Goal: Task Accomplishment & Management: Use online tool/utility

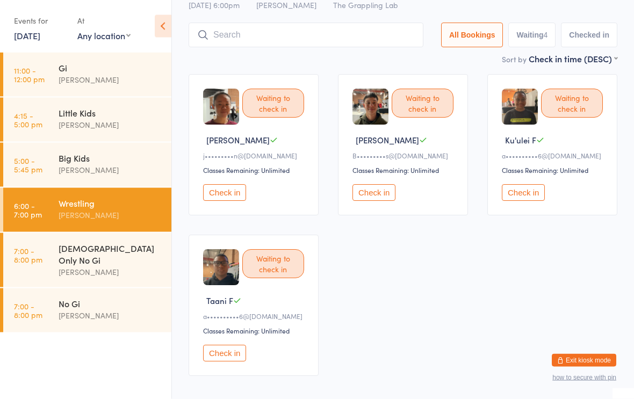
click at [386, 34] on input "search" at bounding box center [305, 35] width 235 height 25
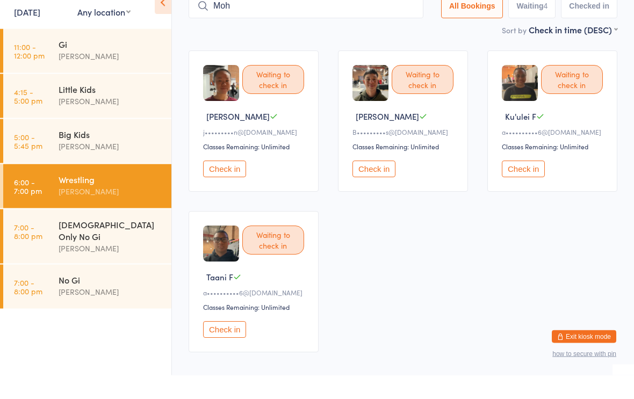
type input "Moh"
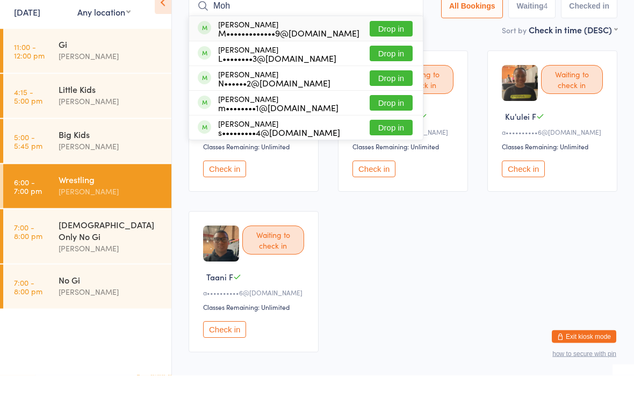
click at [385, 45] on button "Drop in" at bounding box center [390, 53] width 43 height 16
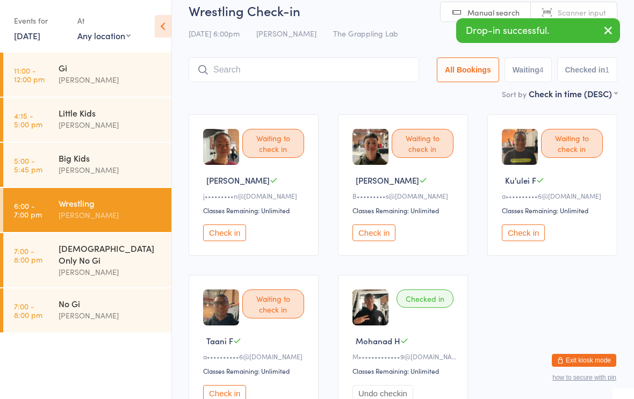
scroll to position [0, 0]
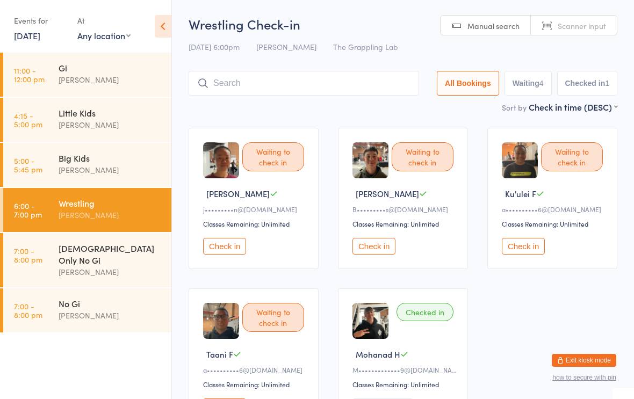
click at [111, 202] on div "Wrestling" at bounding box center [111, 203] width 104 height 12
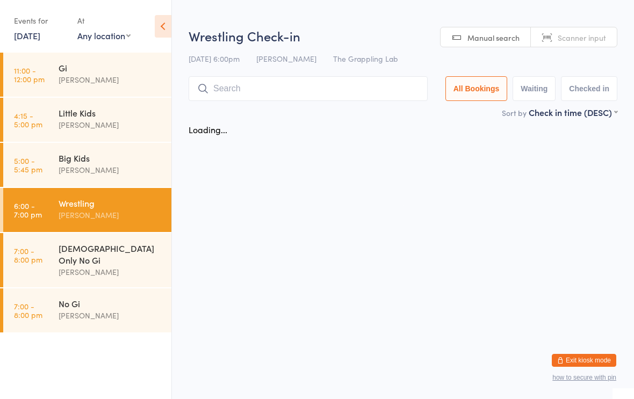
click at [299, 84] on input "search" at bounding box center [307, 88] width 239 height 25
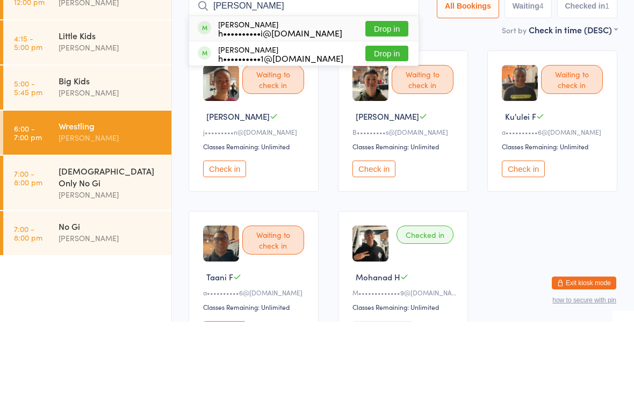
type input "[PERSON_NAME]"
click at [384, 123] on button "Drop in" at bounding box center [386, 131] width 43 height 16
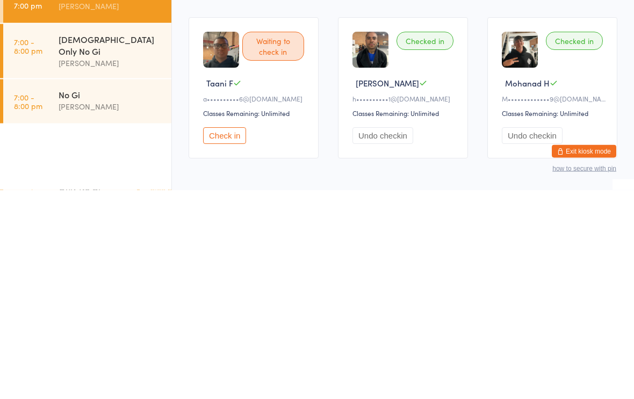
scroll to position [93, 0]
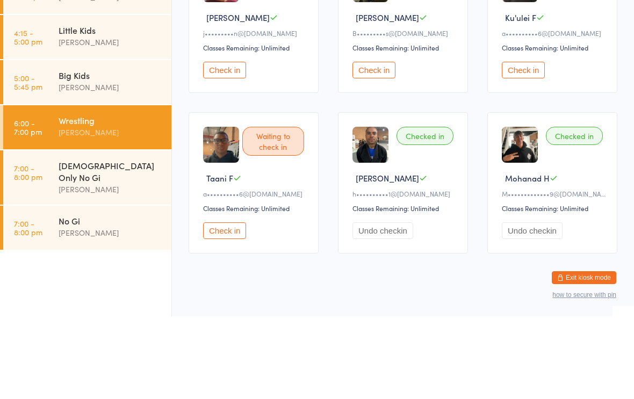
click at [87, 164] on div "[PERSON_NAME]" at bounding box center [111, 170] width 104 height 12
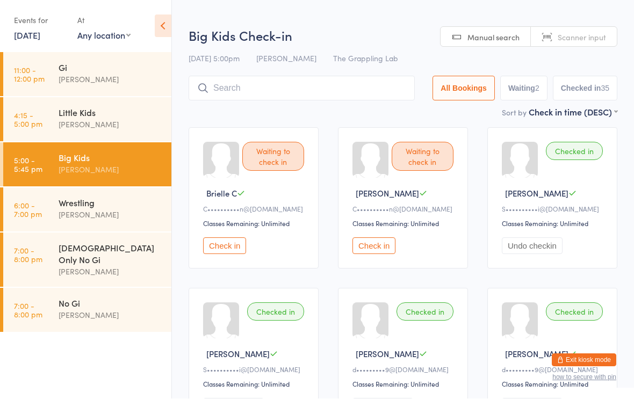
scroll to position [1, 0]
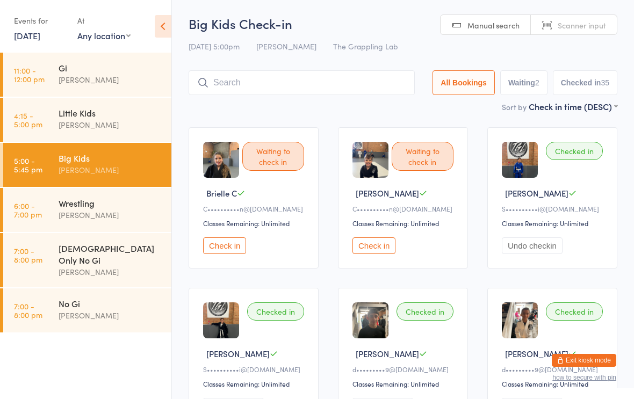
click at [250, 87] on input "search" at bounding box center [301, 82] width 226 height 25
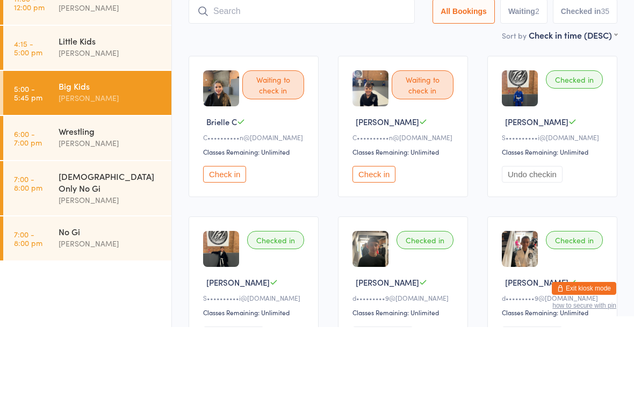
click at [122, 152] on div "Big Kids" at bounding box center [111, 158] width 104 height 12
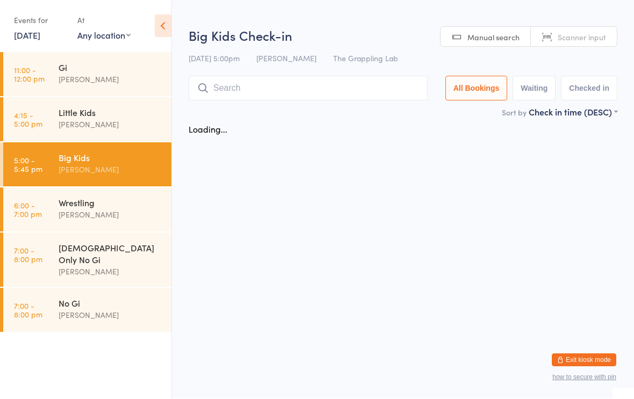
scroll to position [1, 0]
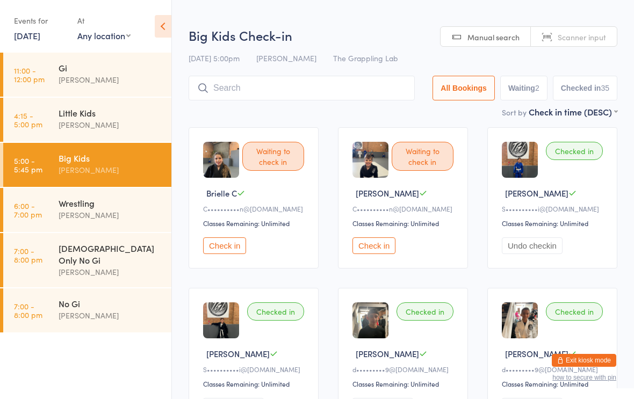
click at [287, 85] on input "search" at bounding box center [301, 88] width 226 height 25
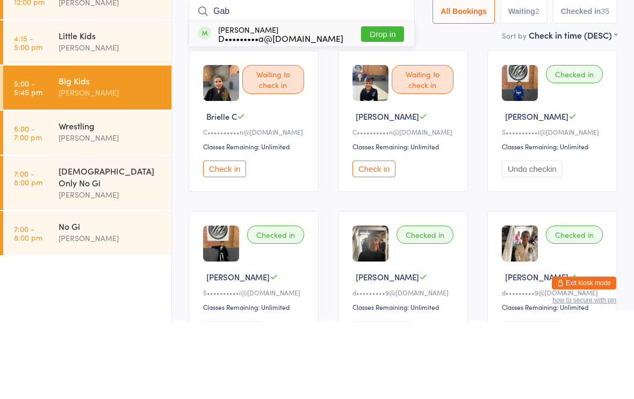
type input "Gab"
click at [294, 111] on div "D•••••••••a@[DOMAIN_NAME]" at bounding box center [280, 115] width 125 height 9
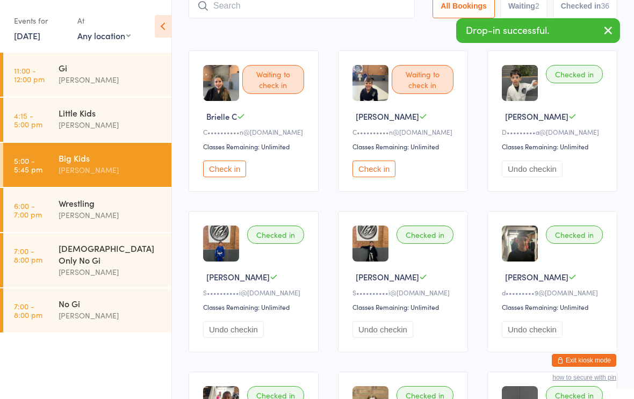
click at [86, 207] on div "Wrestling" at bounding box center [111, 203] width 104 height 12
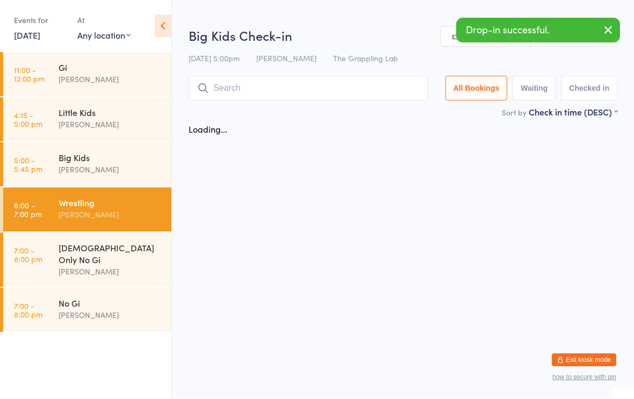
scroll to position [1, 0]
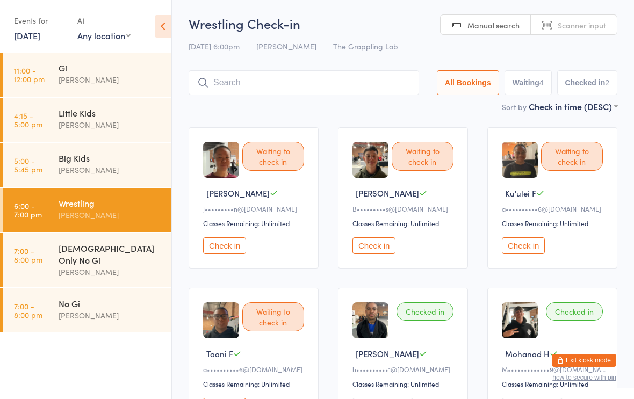
click at [294, 77] on input "search" at bounding box center [303, 82] width 230 height 25
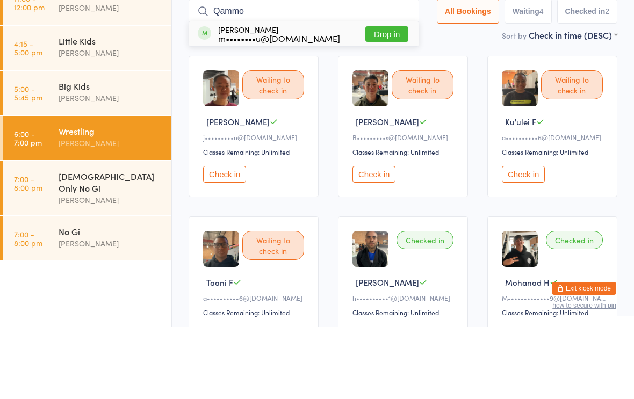
type input "Qammo"
click at [372, 98] on button "Drop in" at bounding box center [386, 106] width 43 height 16
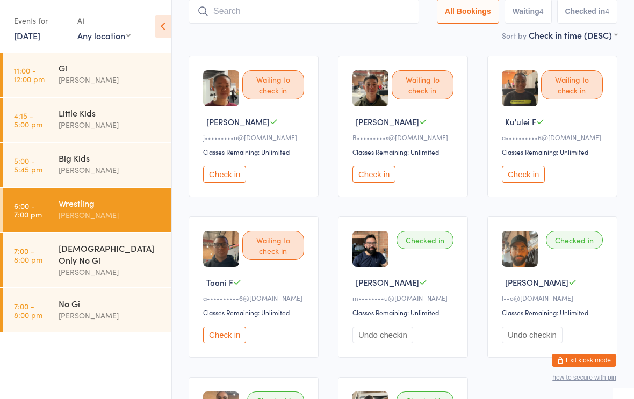
scroll to position [71, 0]
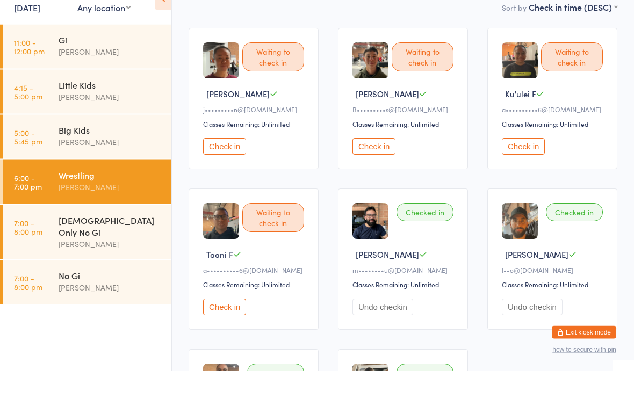
click at [91, 107] on div "Little Kids" at bounding box center [111, 113] width 104 height 12
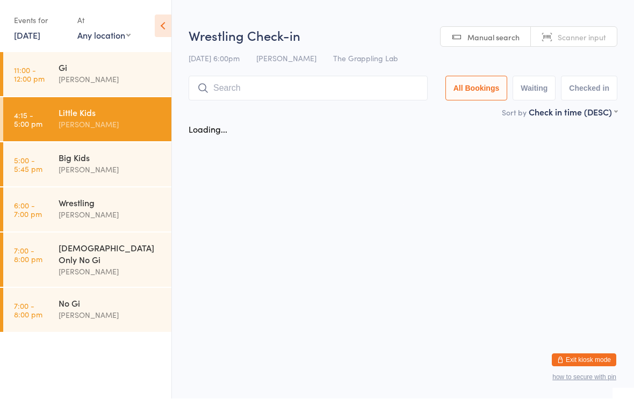
click at [118, 113] on div "Little Kids" at bounding box center [111, 113] width 104 height 12
click at [112, 155] on div "Big Kids" at bounding box center [111, 158] width 104 height 12
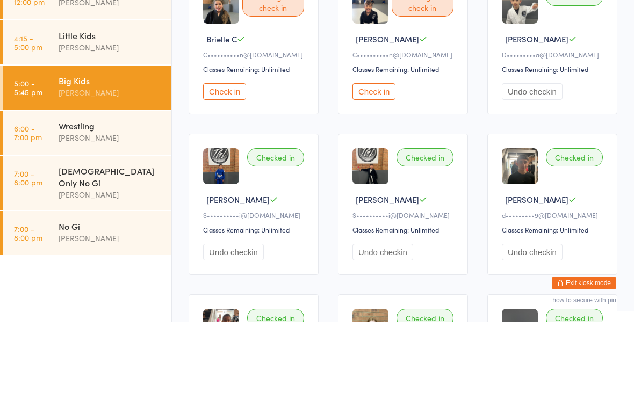
type input "V"
type input "Gio"
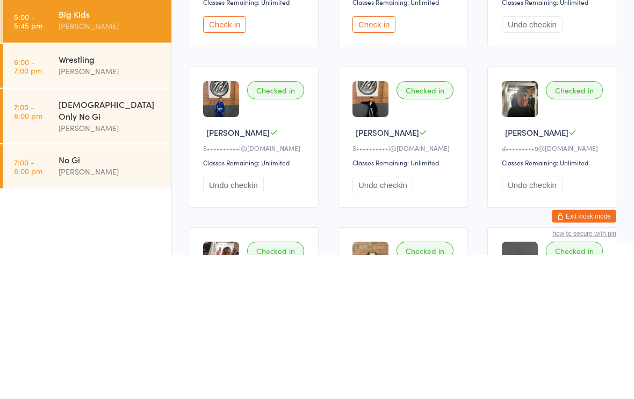
click at [112, 297] on div "No Gi" at bounding box center [111, 303] width 104 height 12
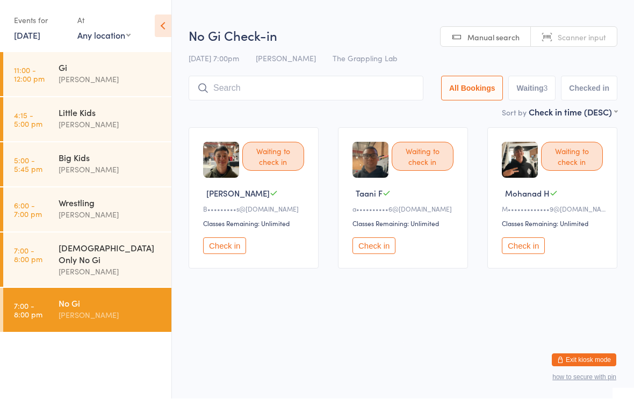
click at [290, 86] on input "search" at bounding box center [305, 88] width 235 height 25
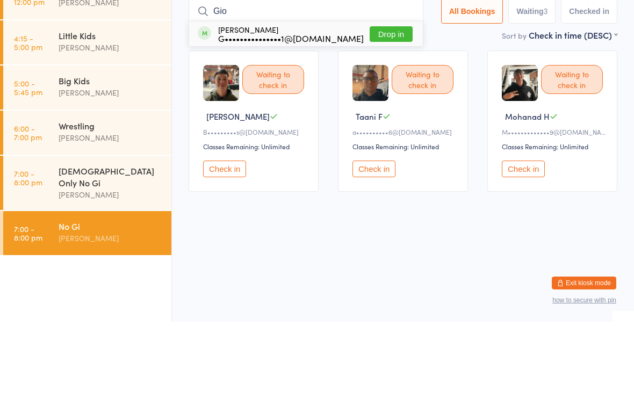
type input "Gio"
click at [394, 104] on button "Drop in" at bounding box center [390, 112] width 43 height 16
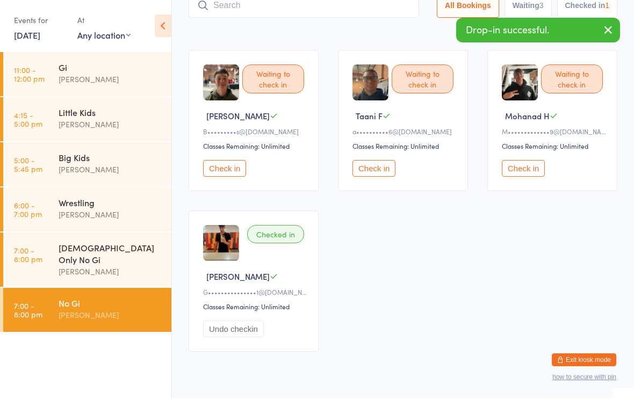
scroll to position [1, 0]
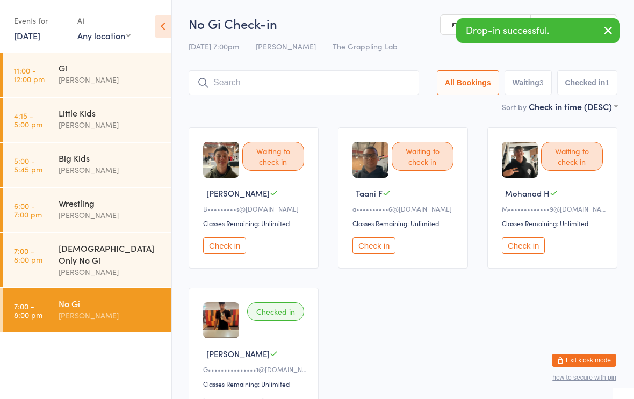
click at [140, 246] on div "[DEMOGRAPHIC_DATA] Only No Gi" at bounding box center [111, 254] width 104 height 24
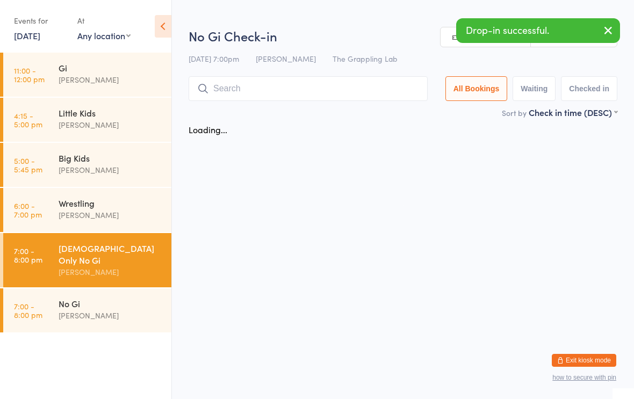
click at [150, 212] on div "[PERSON_NAME]" at bounding box center [111, 215] width 104 height 12
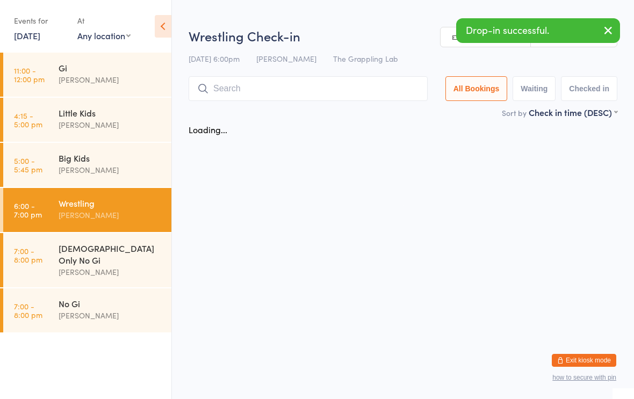
click at [304, 83] on input "search" at bounding box center [307, 88] width 239 height 25
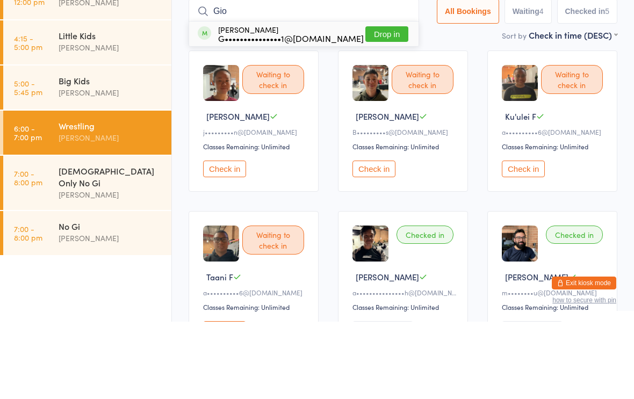
type input "Gio"
click at [376, 104] on button "Drop in" at bounding box center [386, 112] width 43 height 16
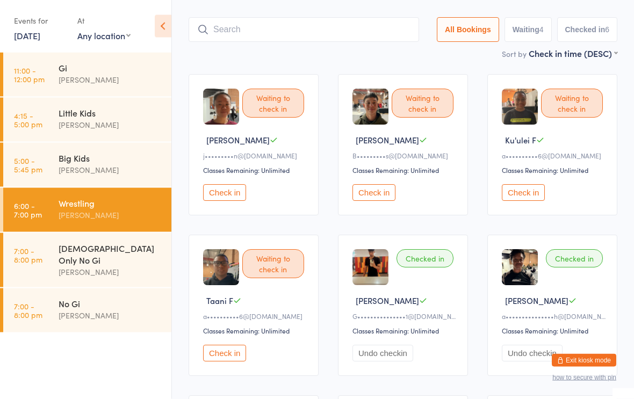
scroll to position [50, 0]
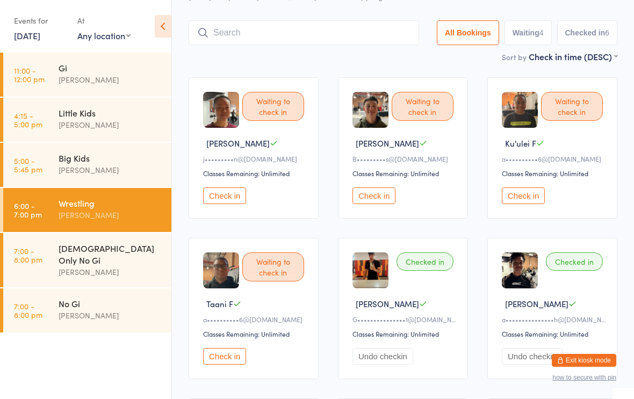
click at [242, 40] on input "search" at bounding box center [303, 32] width 230 height 25
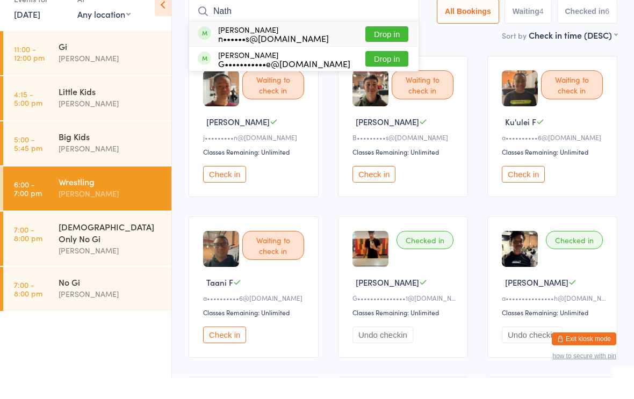
type input "Nath"
click at [365, 48] on button "Drop in" at bounding box center [386, 56] width 43 height 16
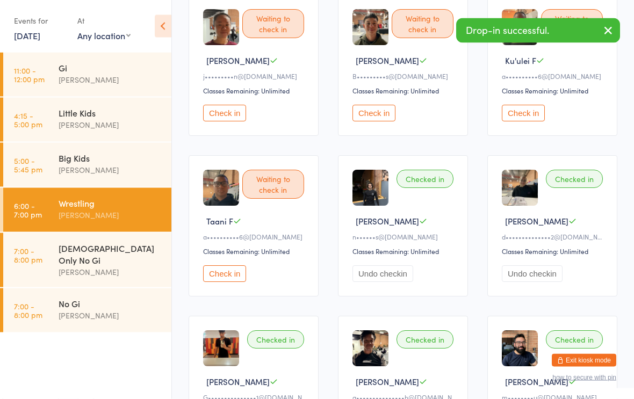
scroll to position [133, 0]
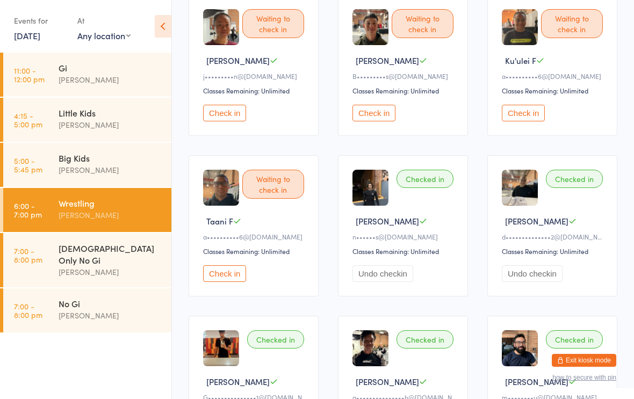
click at [106, 157] on div "Big Kids" at bounding box center [111, 158] width 104 height 12
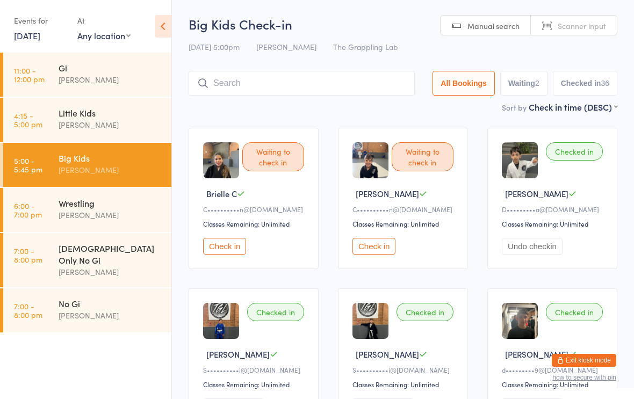
click at [291, 83] on input "search" at bounding box center [301, 83] width 226 height 25
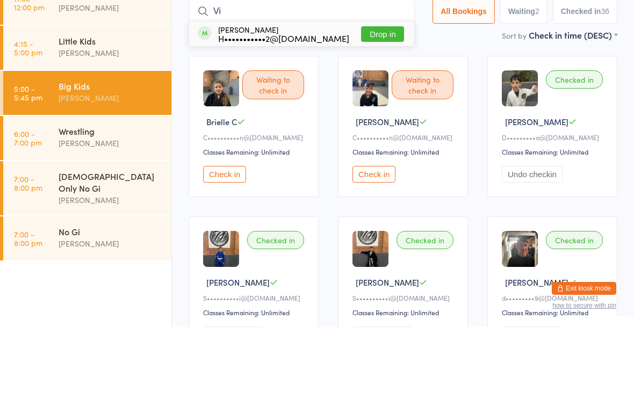
type input "V"
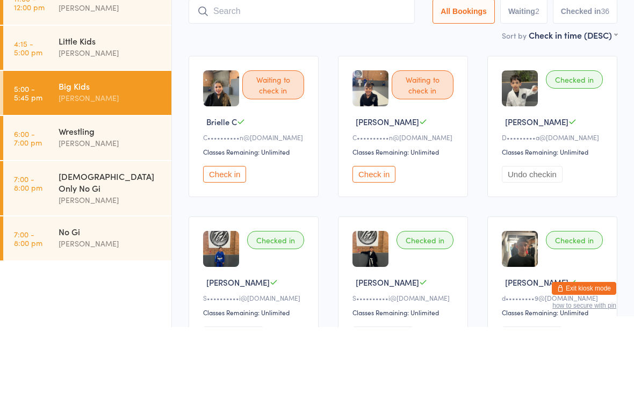
click at [75, 188] on div "Wrestling Nathan Ellery" at bounding box center [115, 209] width 113 height 42
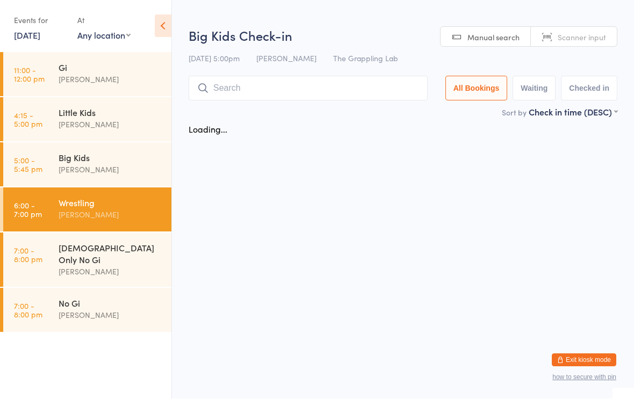
scroll to position [1, 0]
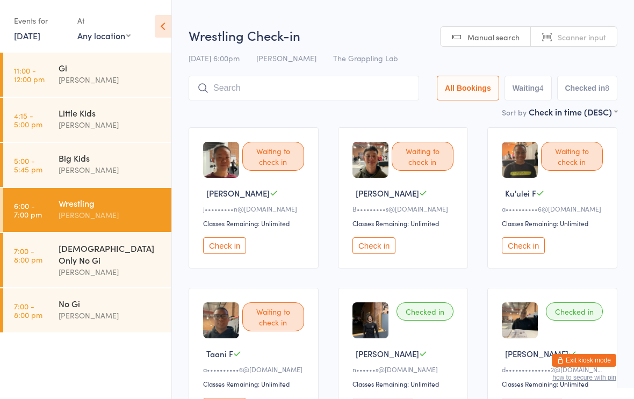
click at [234, 90] on input "search" at bounding box center [303, 88] width 230 height 25
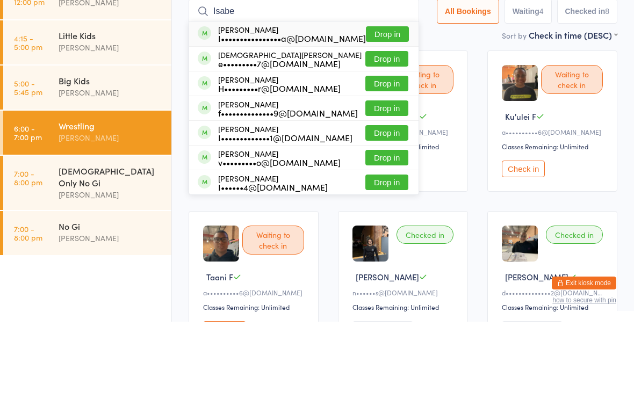
type input "Isabe"
click at [292, 111] on div "I••••••••••••••••a@gmail.com" at bounding box center [292, 115] width 148 height 9
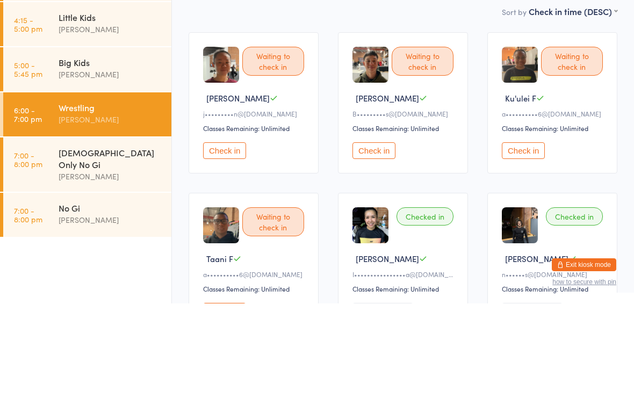
click at [83, 242] on div "[DEMOGRAPHIC_DATA] Only No Gi" at bounding box center [111, 254] width 104 height 24
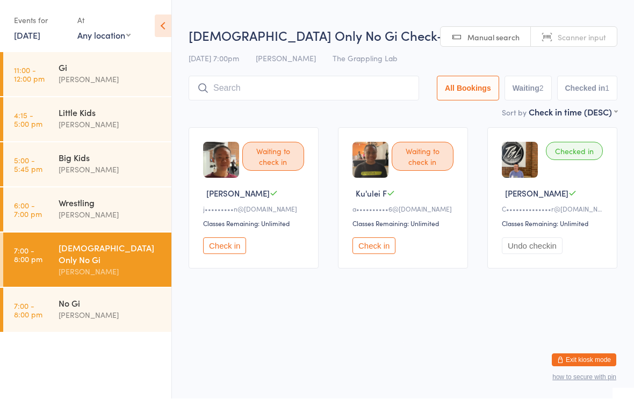
click at [236, 92] on input "search" at bounding box center [303, 88] width 230 height 25
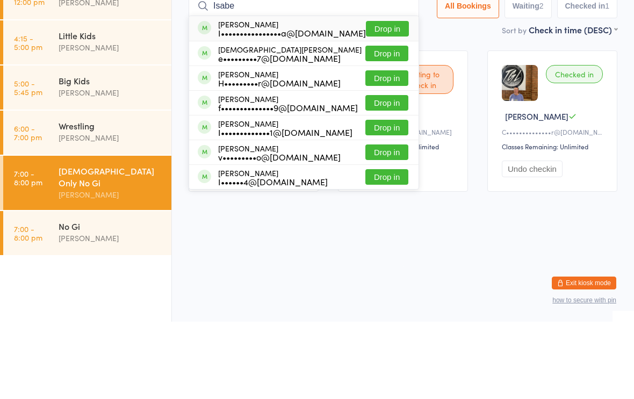
type input "Isabe"
click at [373, 98] on button "Drop in" at bounding box center [387, 106] width 43 height 16
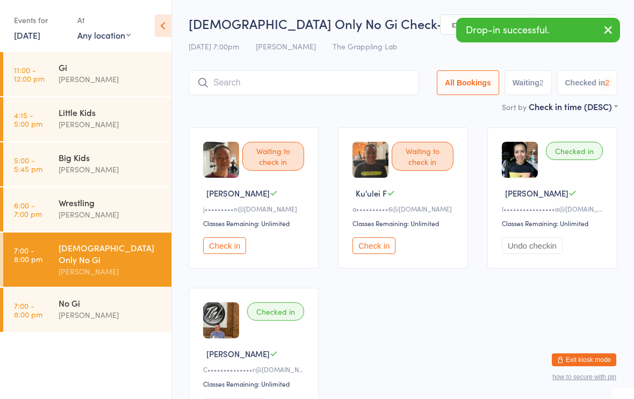
scroll to position [1, 0]
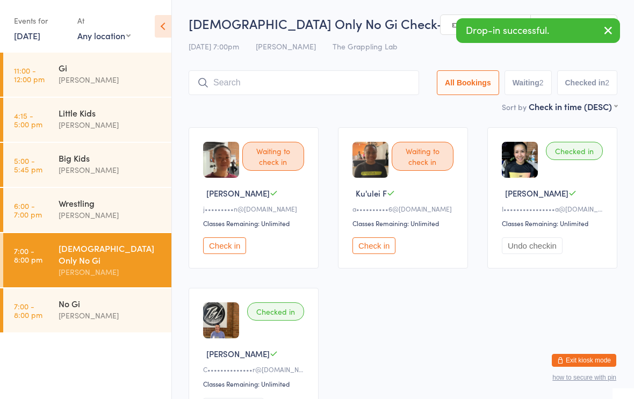
click at [91, 206] on div "Wrestling" at bounding box center [111, 203] width 104 height 12
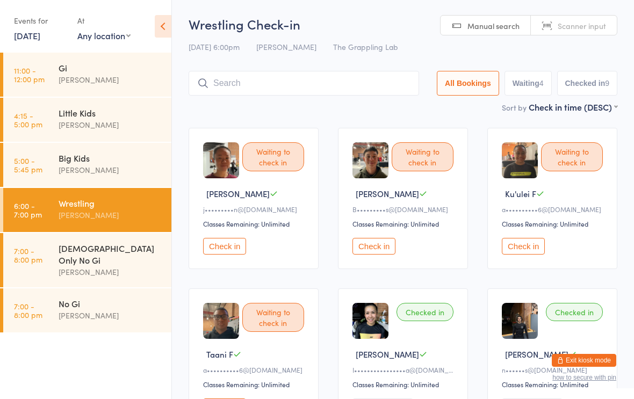
click at [245, 89] on input "search" at bounding box center [303, 83] width 230 height 25
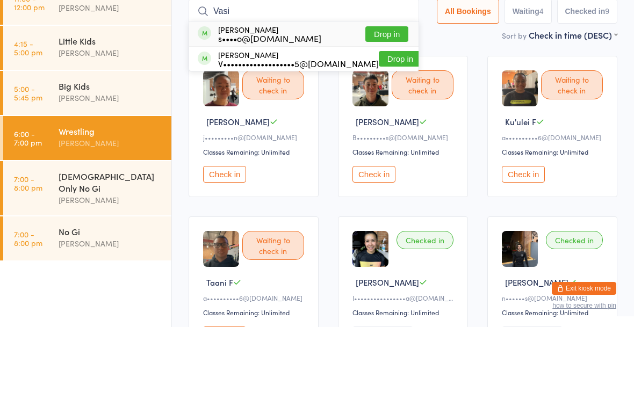
type input "Vasi"
click at [379, 123] on button "Drop in" at bounding box center [400, 131] width 43 height 16
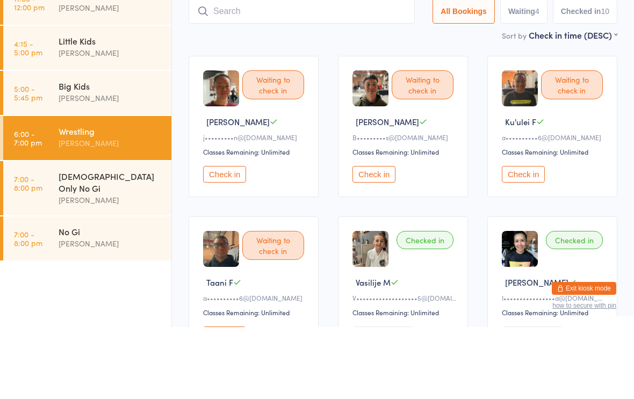
click at [78, 152] on div "Big Kids" at bounding box center [111, 158] width 104 height 12
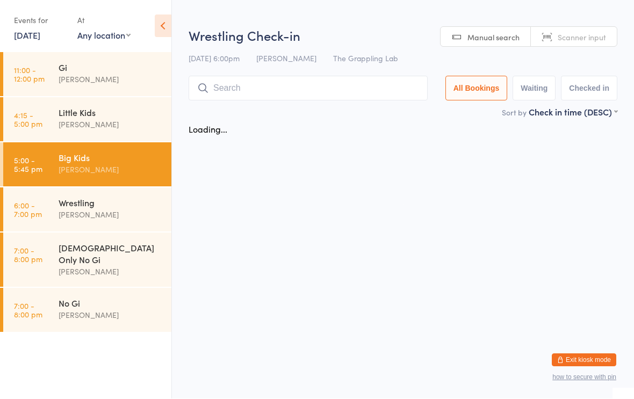
scroll to position [1, 0]
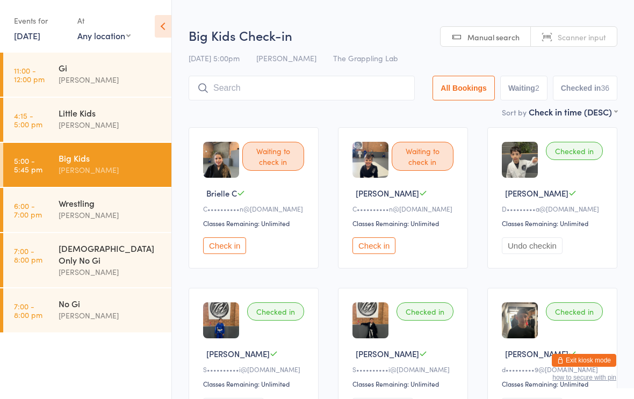
click at [268, 92] on input "search" at bounding box center [301, 88] width 226 height 25
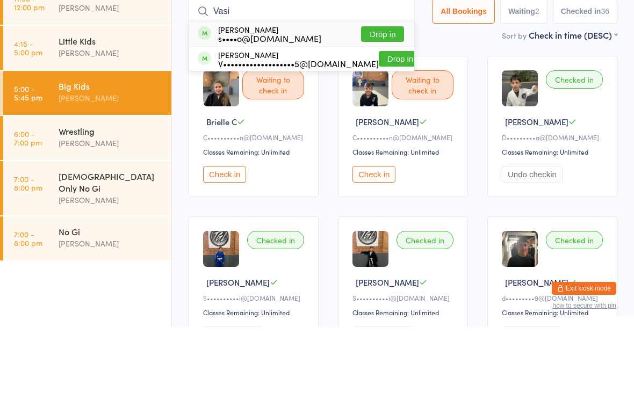
type input "Vasi"
click at [254, 122] on div "Vasilije Miljojkovic V•••••••••••••••••••5@hotmail.com" at bounding box center [298, 130] width 161 height 17
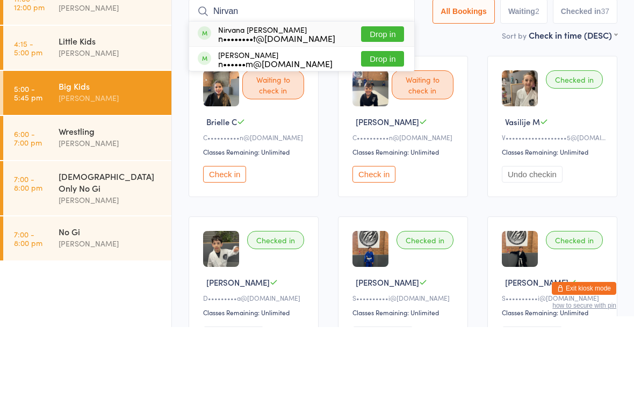
type input "Nirvan"
click at [263, 106] on div "n••••••••t@hotmail.com" at bounding box center [276, 110] width 117 height 9
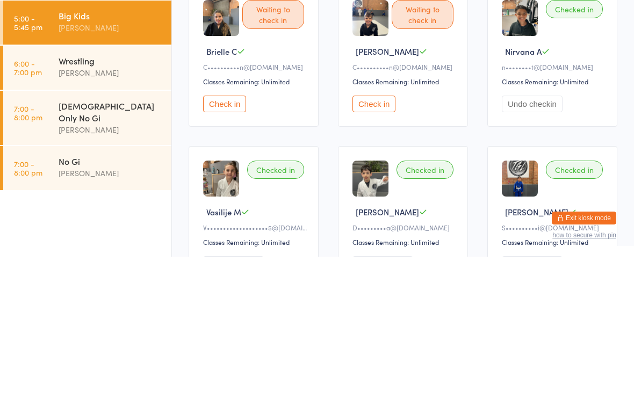
click at [89, 209] on div "[PERSON_NAME]" at bounding box center [111, 215] width 104 height 12
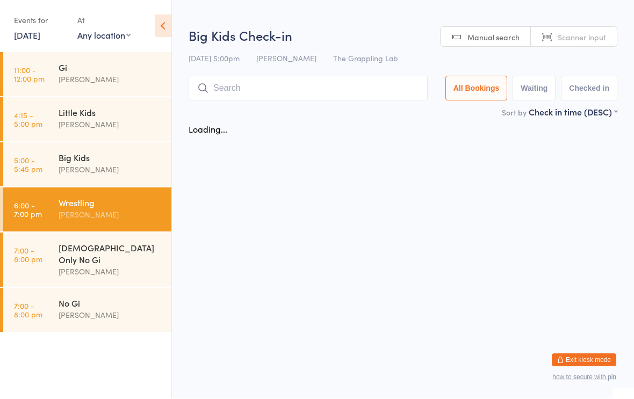
click at [244, 92] on input "search" at bounding box center [307, 88] width 239 height 25
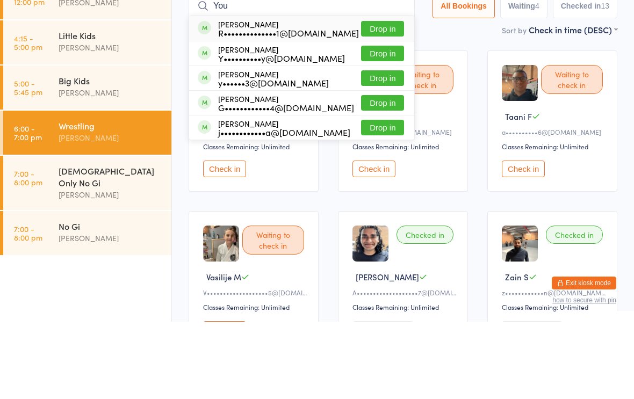
type input "You"
click at [378, 148] on button "Drop in" at bounding box center [382, 156] width 43 height 16
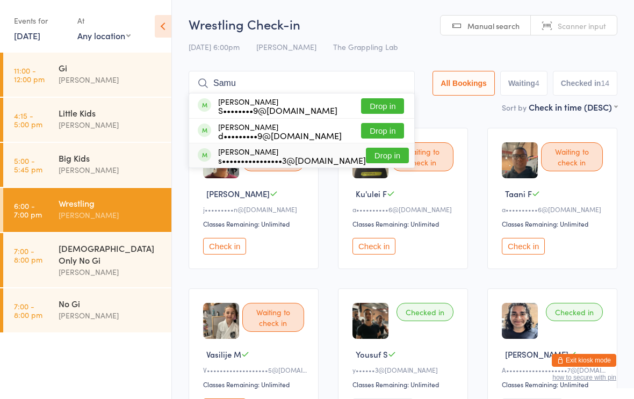
type input "Samu"
click at [275, 160] on div "s••••••••••••••••3@gmail.com" at bounding box center [292, 160] width 148 height 9
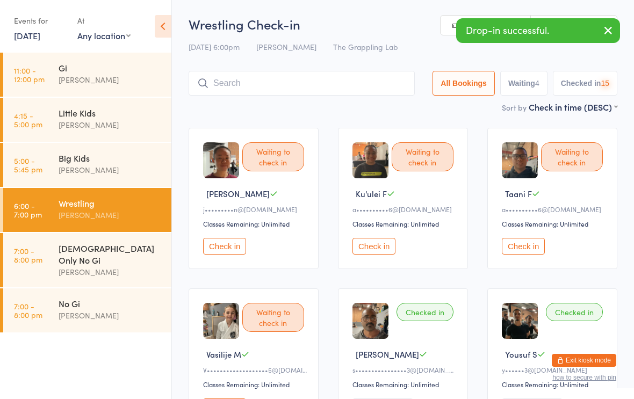
click at [236, 90] on input "search" at bounding box center [301, 83] width 226 height 25
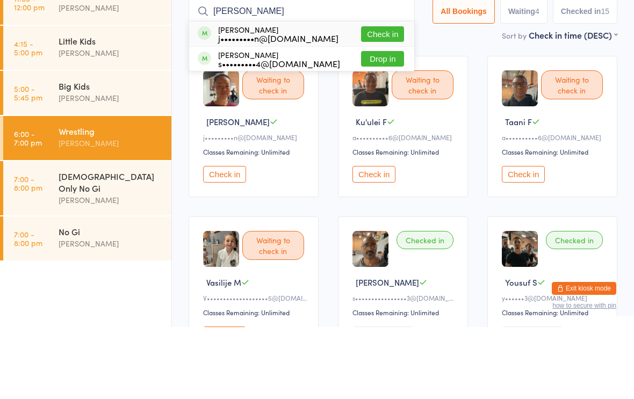
click at [218, 238] on button "Check in" at bounding box center [224, 246] width 43 height 17
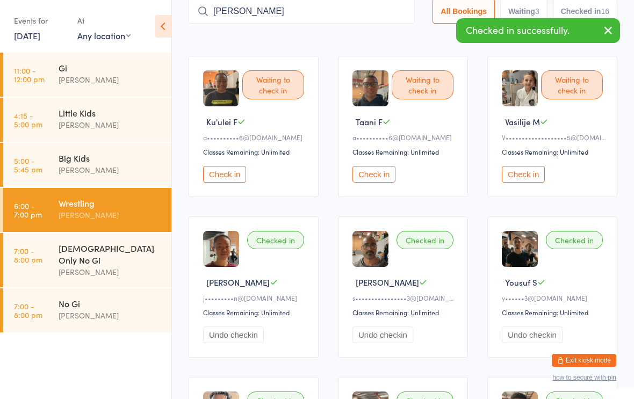
click at [294, 18] on input "Jean" at bounding box center [301, 11] width 226 height 25
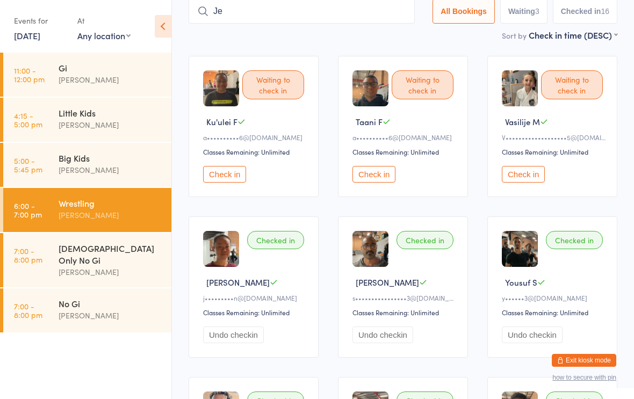
type input "J"
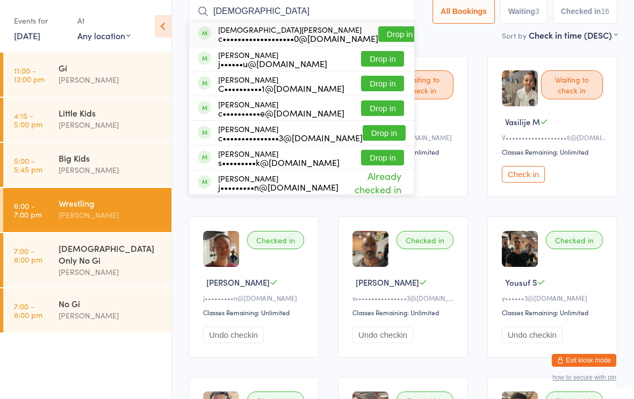
type input "Christian"
click at [288, 40] on div "c•••••••••••••••••••0@gmail.com" at bounding box center [298, 38] width 160 height 9
